Goal: Information Seeking & Learning: Learn about a topic

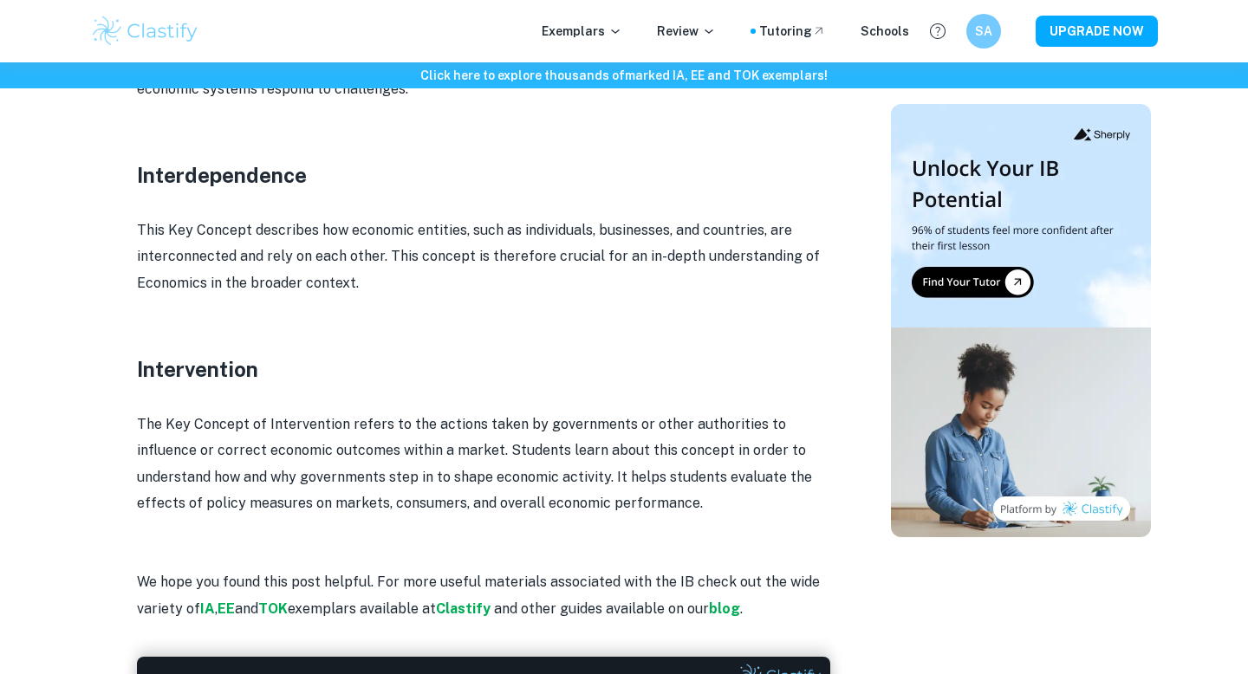
scroll to position [2631, 0]
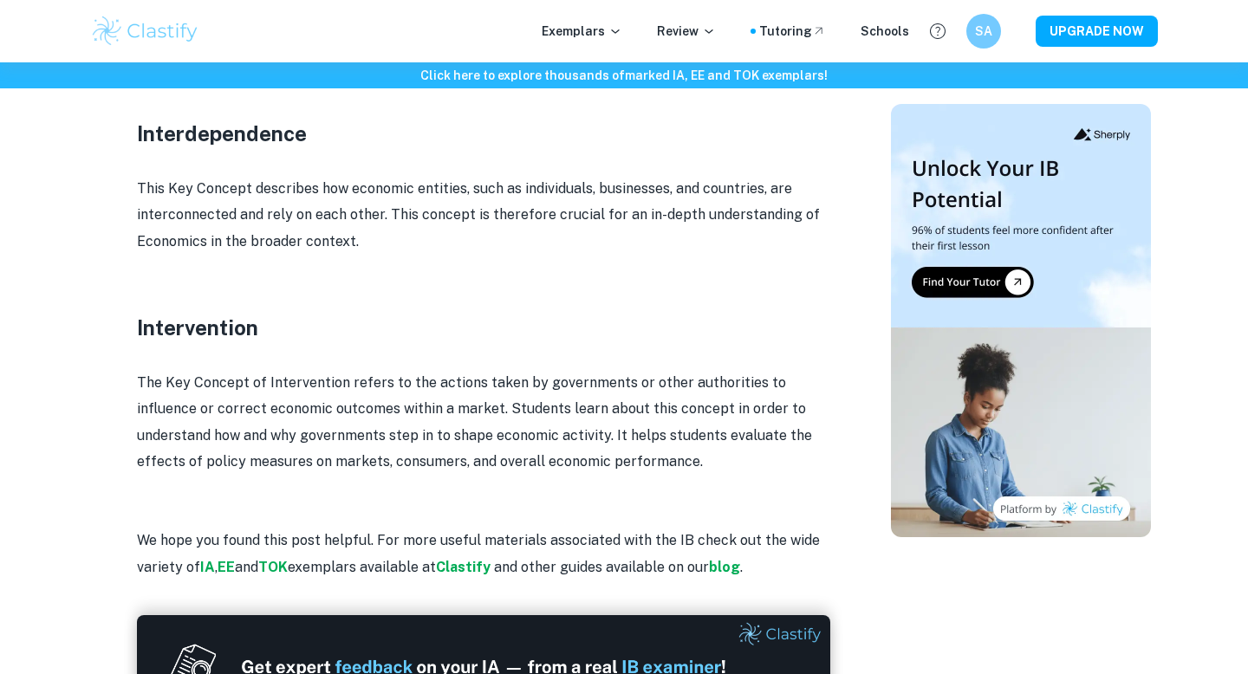
drag, startPoint x: 271, startPoint y: 328, endPoint x: 108, endPoint y: 327, distance: 162.9
click at [256, 338] on h3 "Intervention" at bounding box center [483, 327] width 693 height 31
drag, startPoint x: 270, startPoint y: 332, endPoint x: 81, endPoint y: 211, distance: 224.5
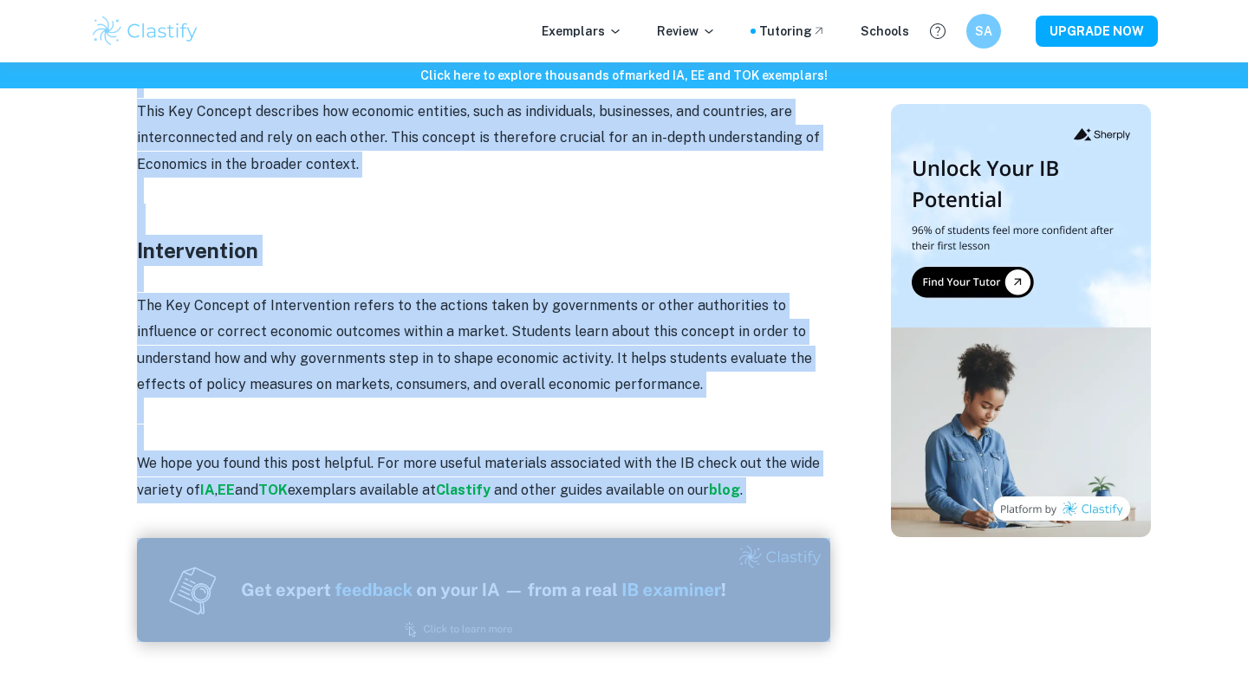
scroll to position [2762, 0]
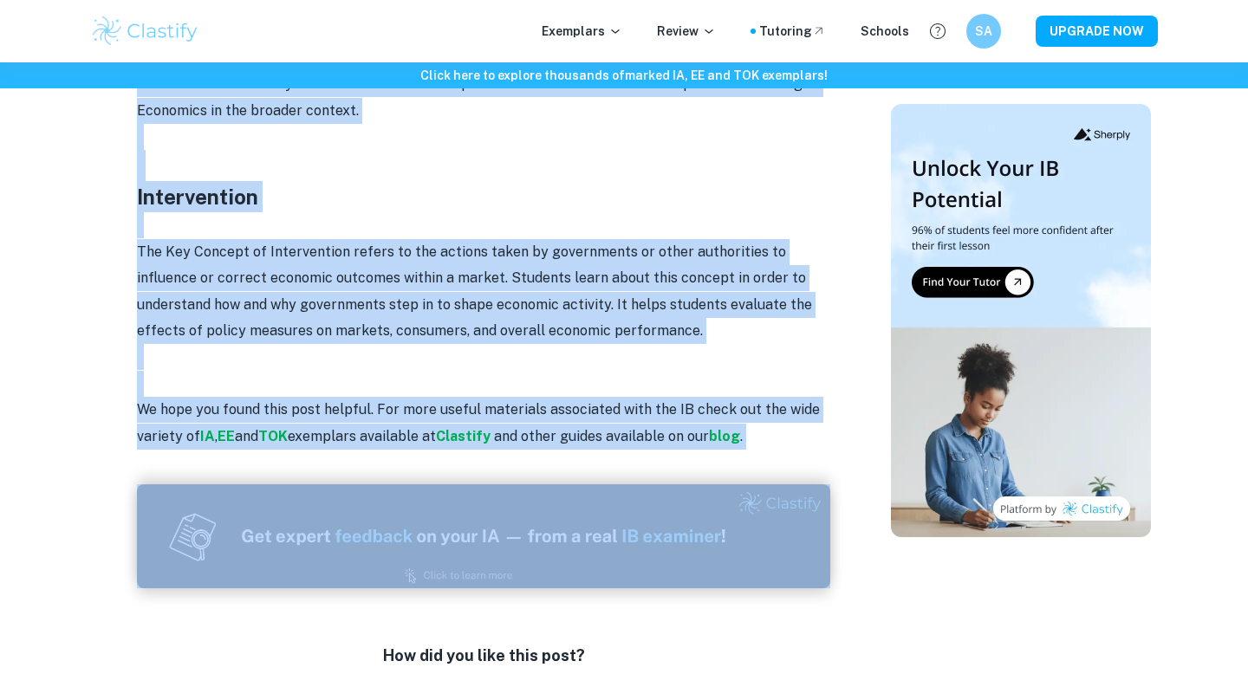
drag, startPoint x: 124, startPoint y: 276, endPoint x: 260, endPoint y: 205, distance: 153.5
copy div "Loremips Dolorsit ametco ad eli seddoeiusmo temporin utlabor et dolore magnaal …"
